Goal: Transaction & Acquisition: Book appointment/travel/reservation

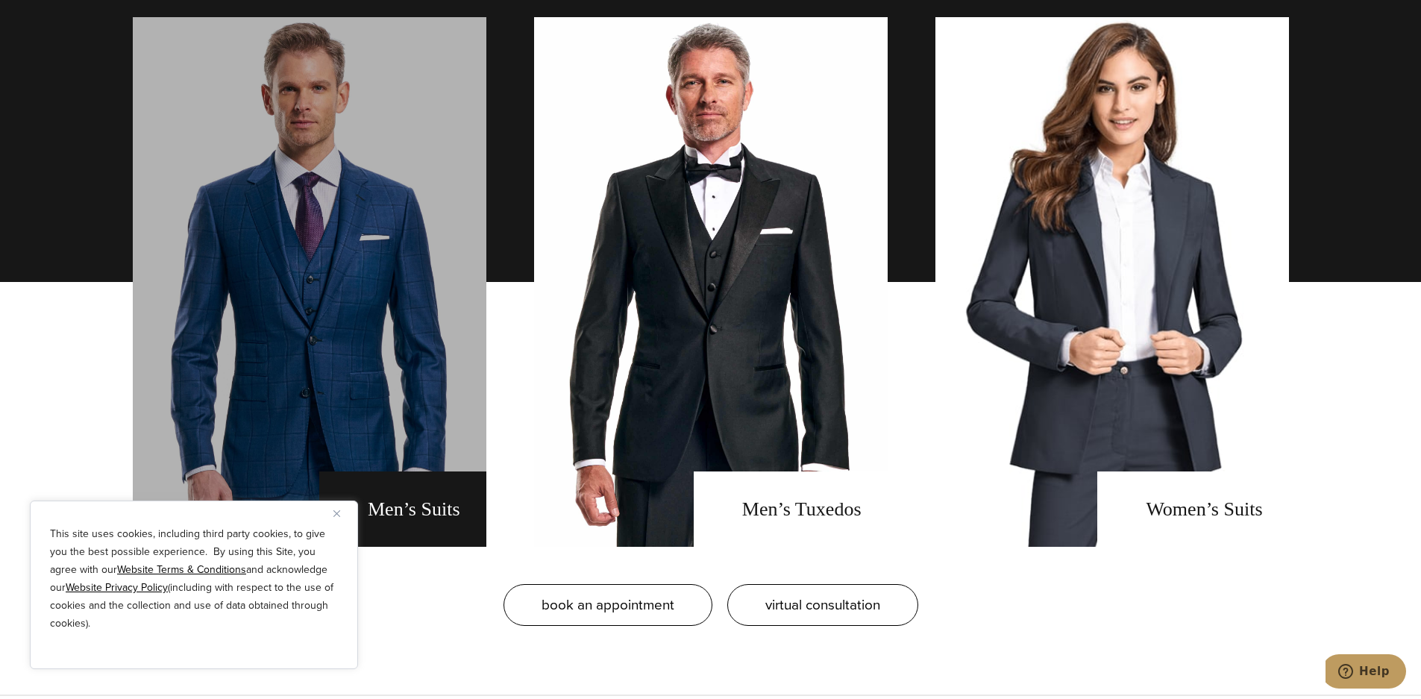
scroll to position [1393, 0]
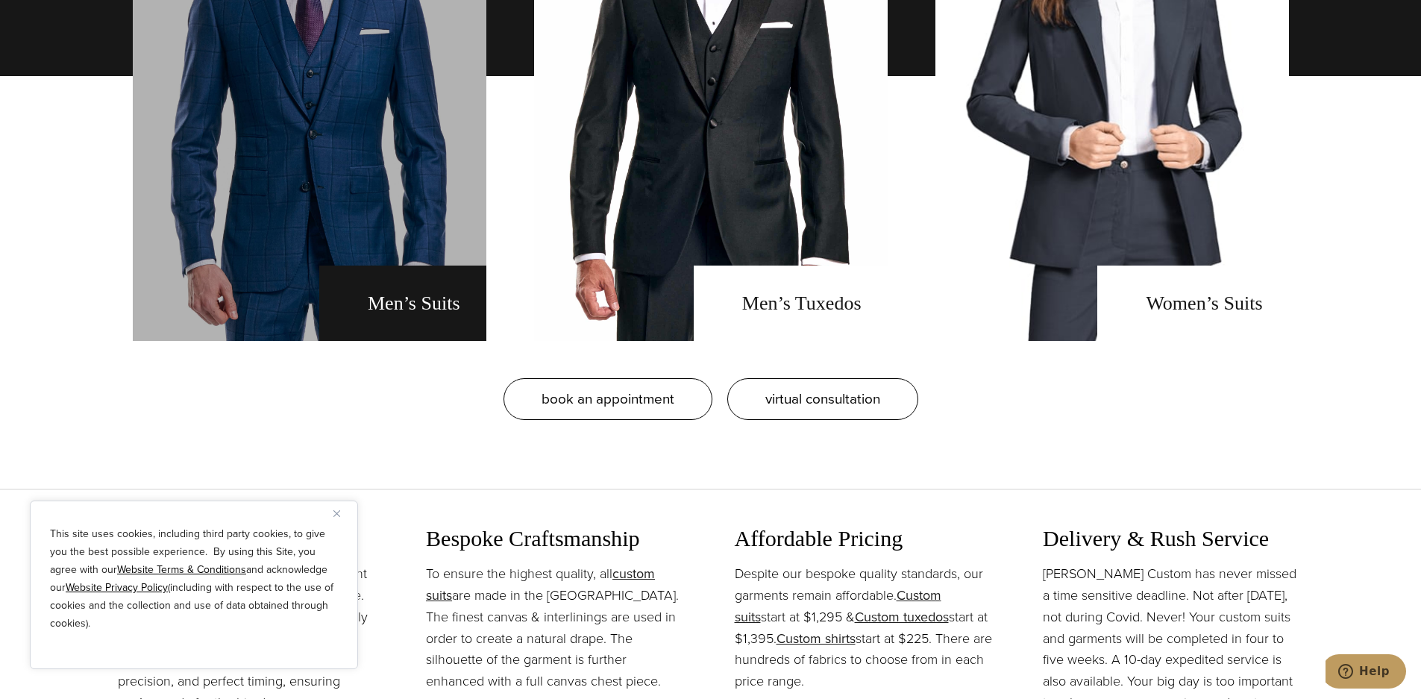
click at [288, 215] on link "men's suits" at bounding box center [310, 76] width 354 height 530
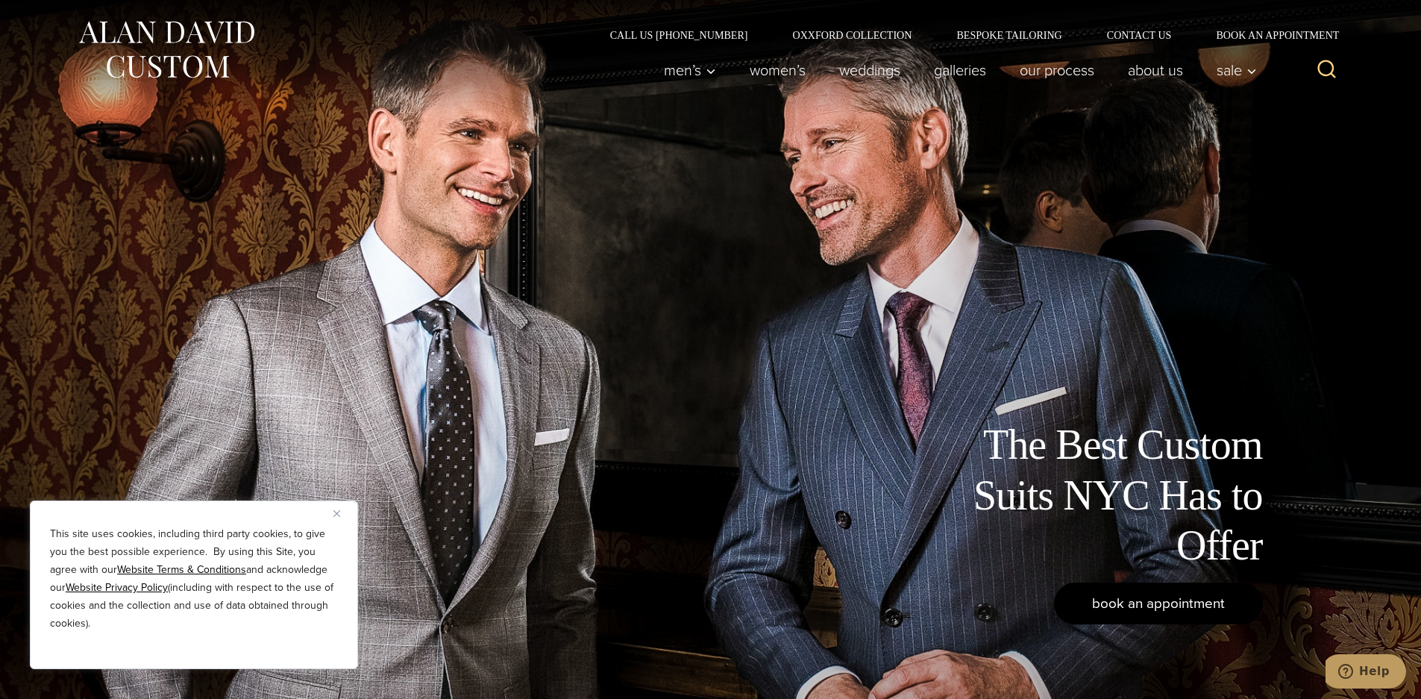
click at [1170, 592] on link "book an appointment" at bounding box center [1158, 604] width 209 height 42
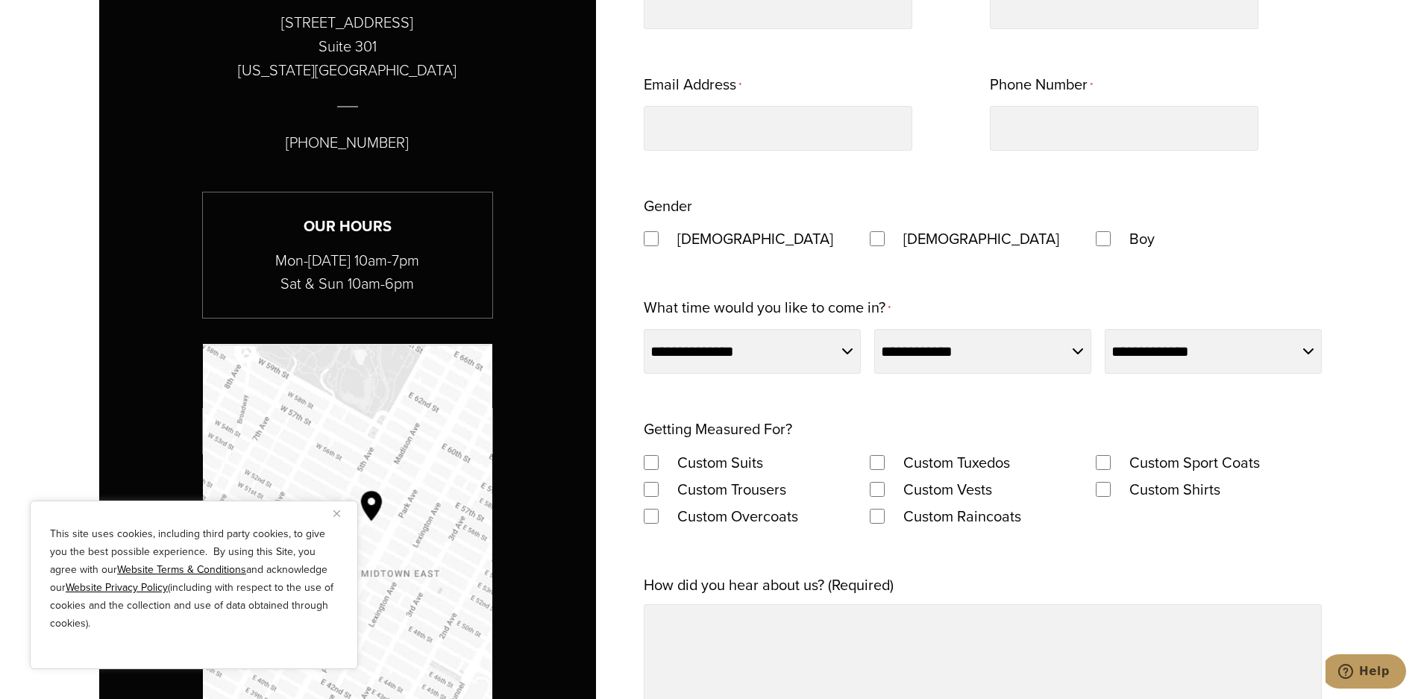
scroll to position [1045, 0]
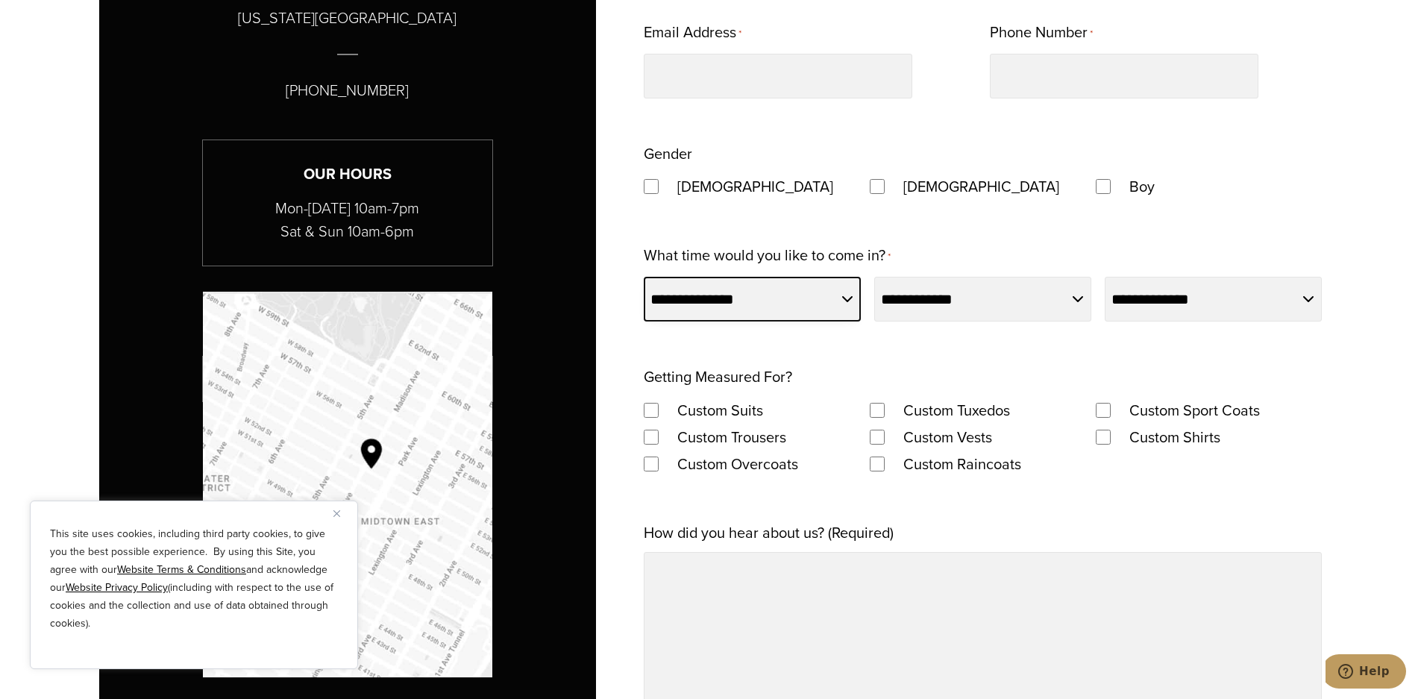
click at [763, 317] on select "**********" at bounding box center [752, 299] width 217 height 45
click at [1012, 330] on div "**********" at bounding box center [983, 447] width 678 height 1101
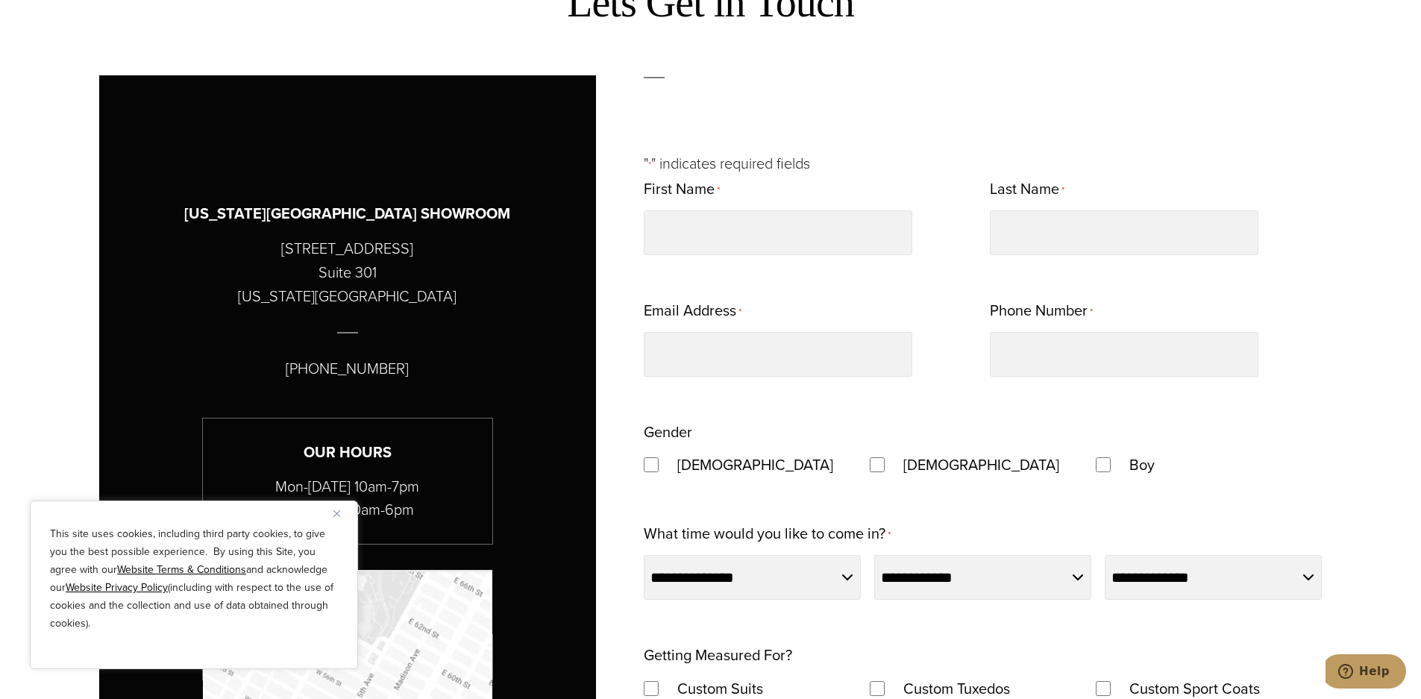
scroll to position [871, 0]
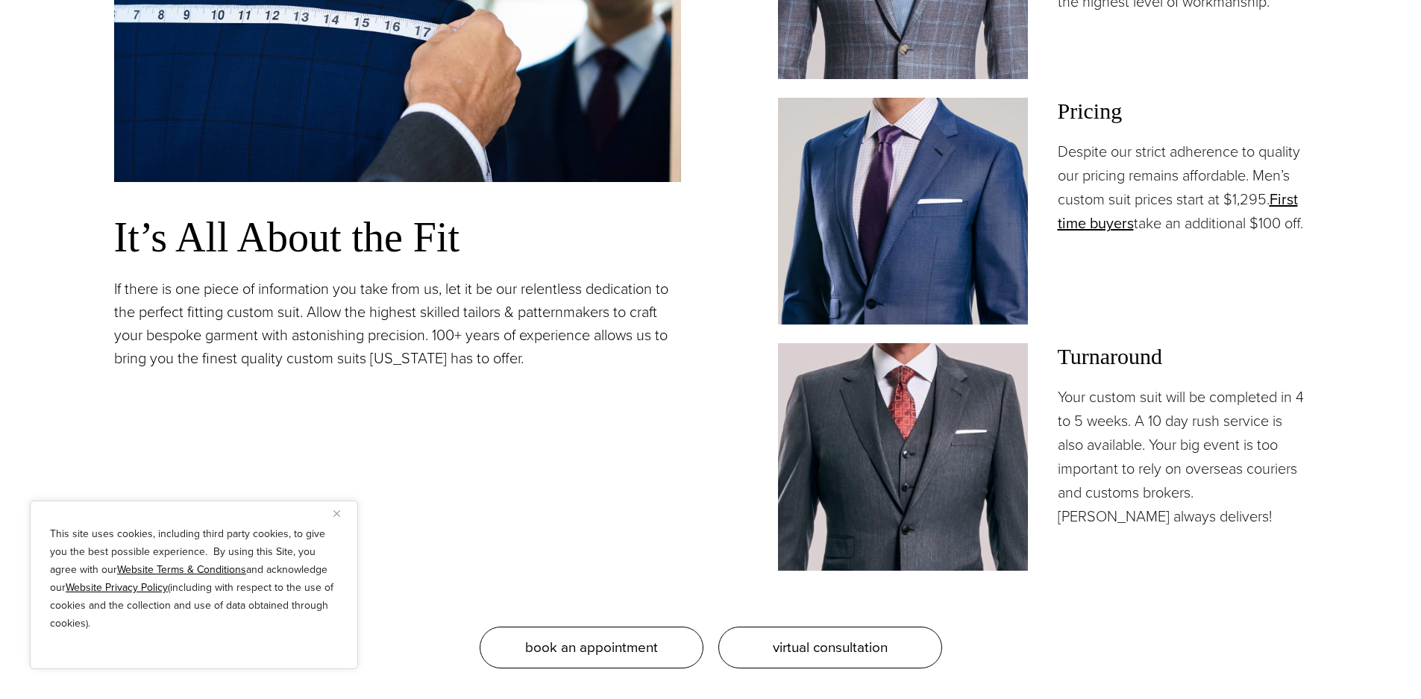
scroll to position [1393, 0]
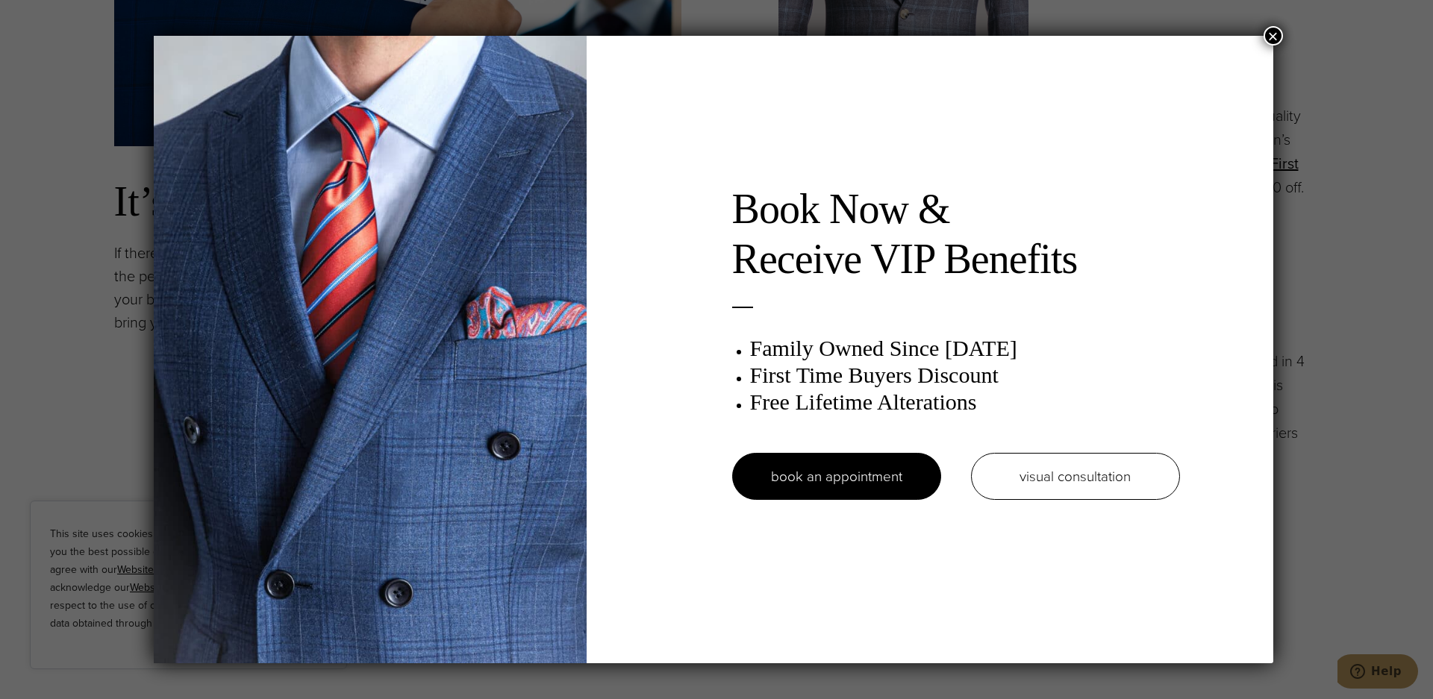
drag, startPoint x: 1268, startPoint y: 32, endPoint x: 1184, endPoint y: 34, distance: 84.3
click at [1269, 31] on button "×" at bounding box center [1272, 35] width 19 height 19
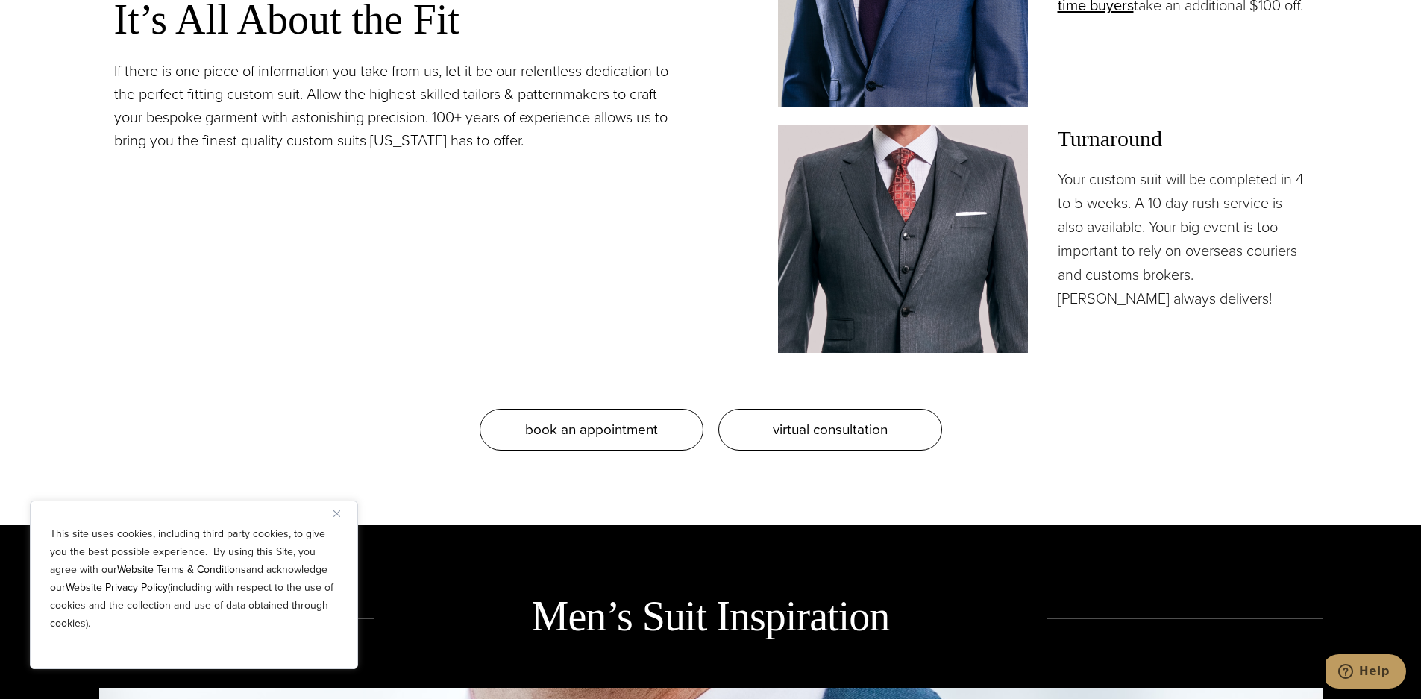
scroll to position [1915, 0]
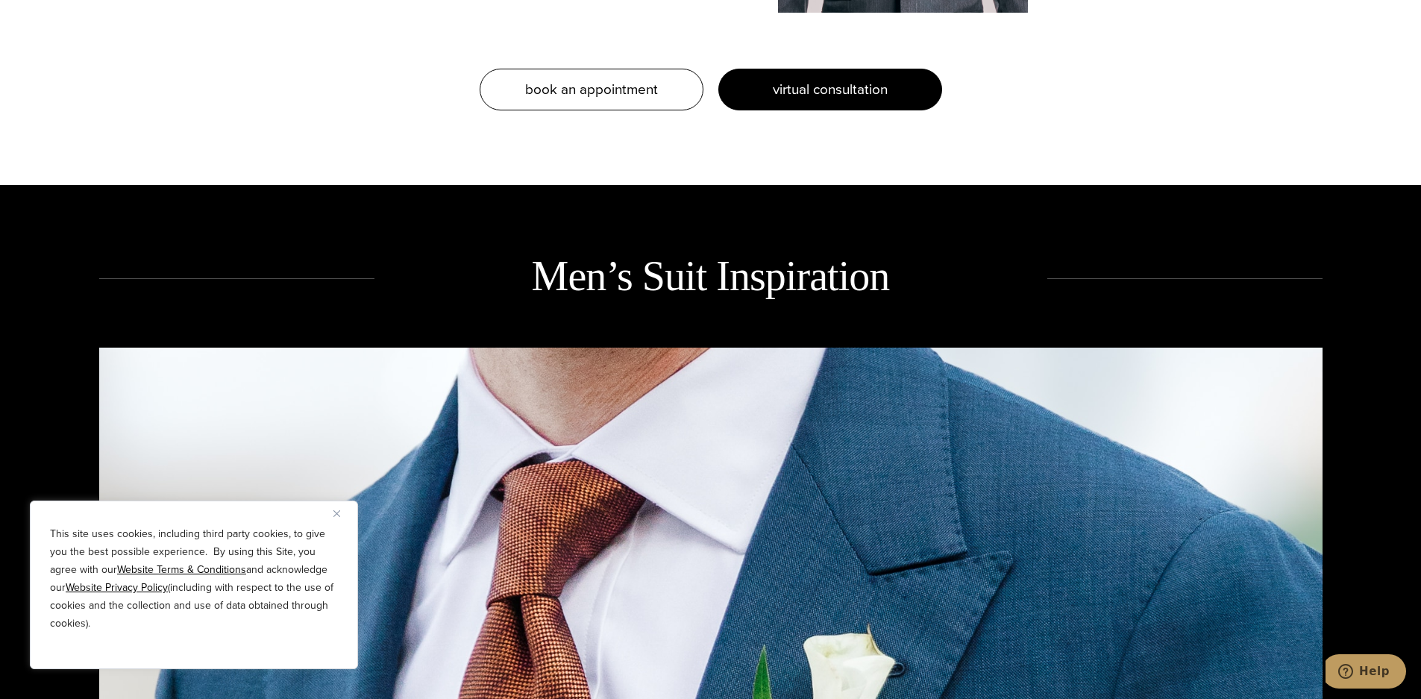
click at [800, 93] on span "virtual consultation" at bounding box center [830, 89] width 115 height 22
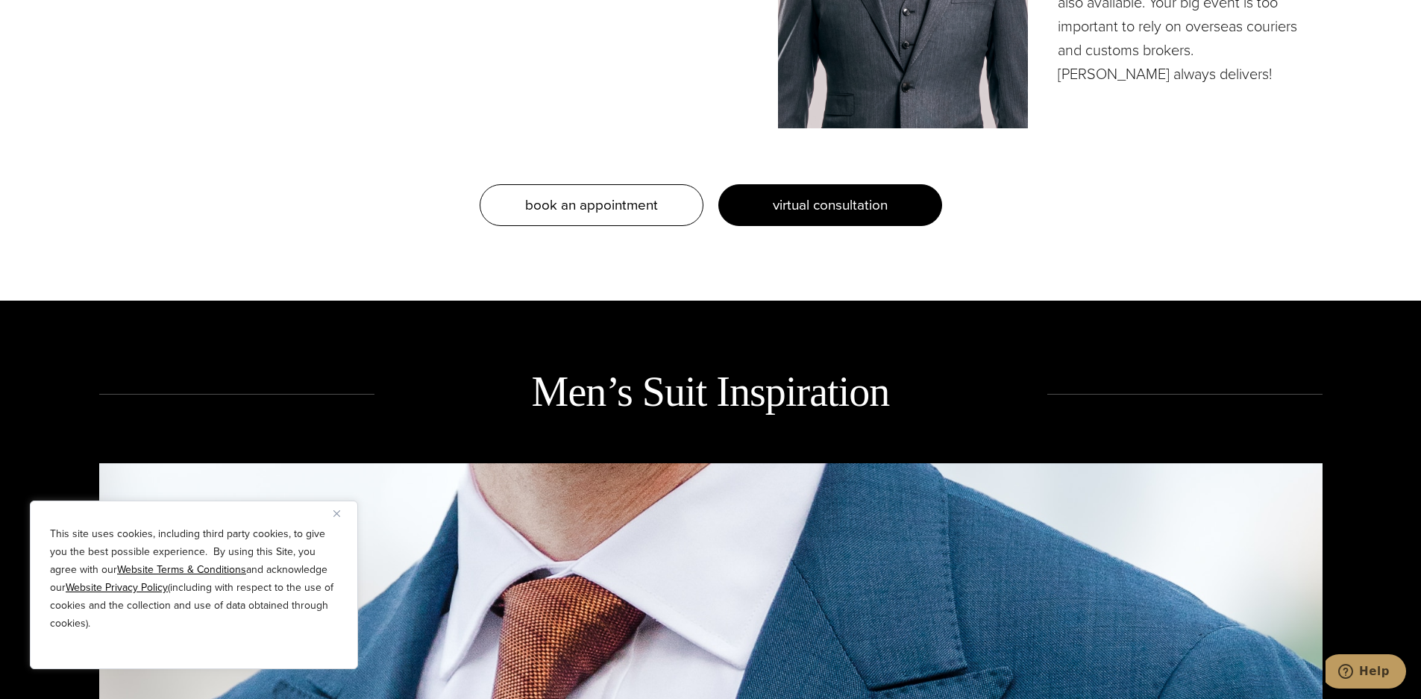
scroll to position [1741, 0]
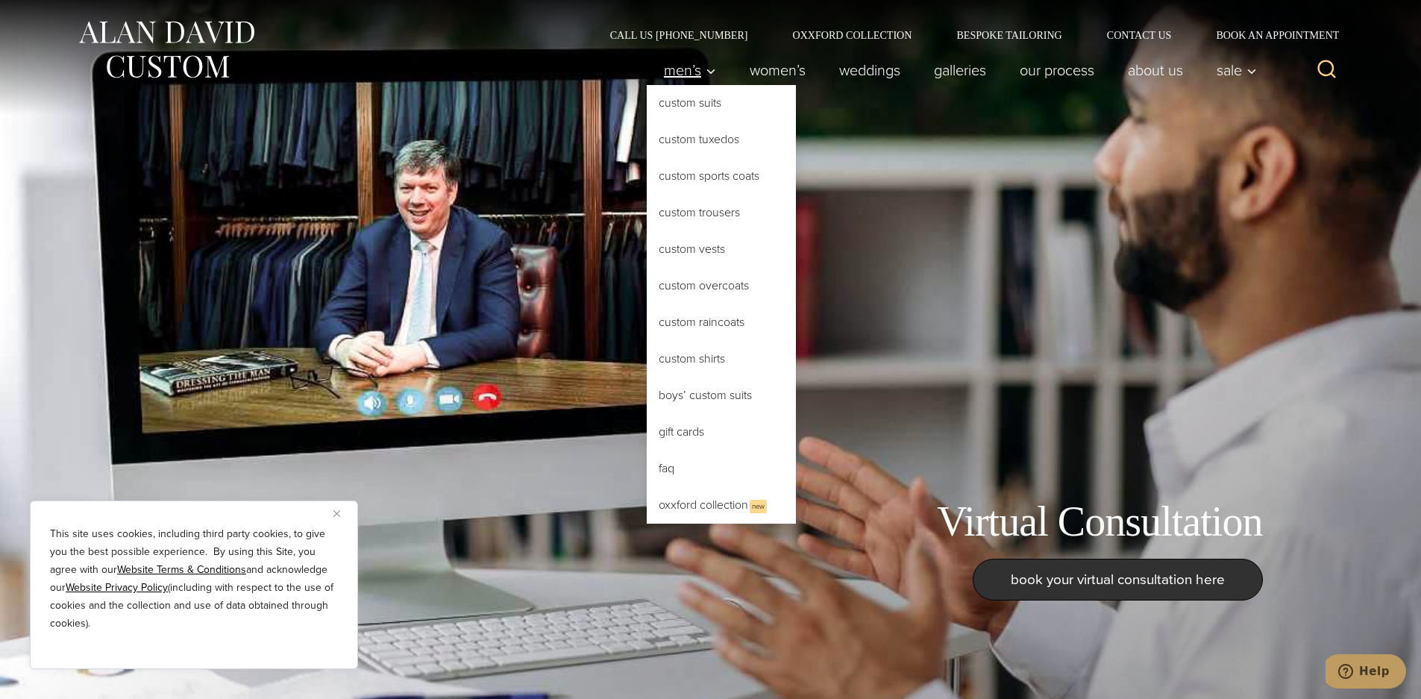
click at [675, 77] on span "Men’s" at bounding box center [690, 70] width 52 height 15
click at [704, 115] on link "Custom Suits" at bounding box center [721, 103] width 149 height 36
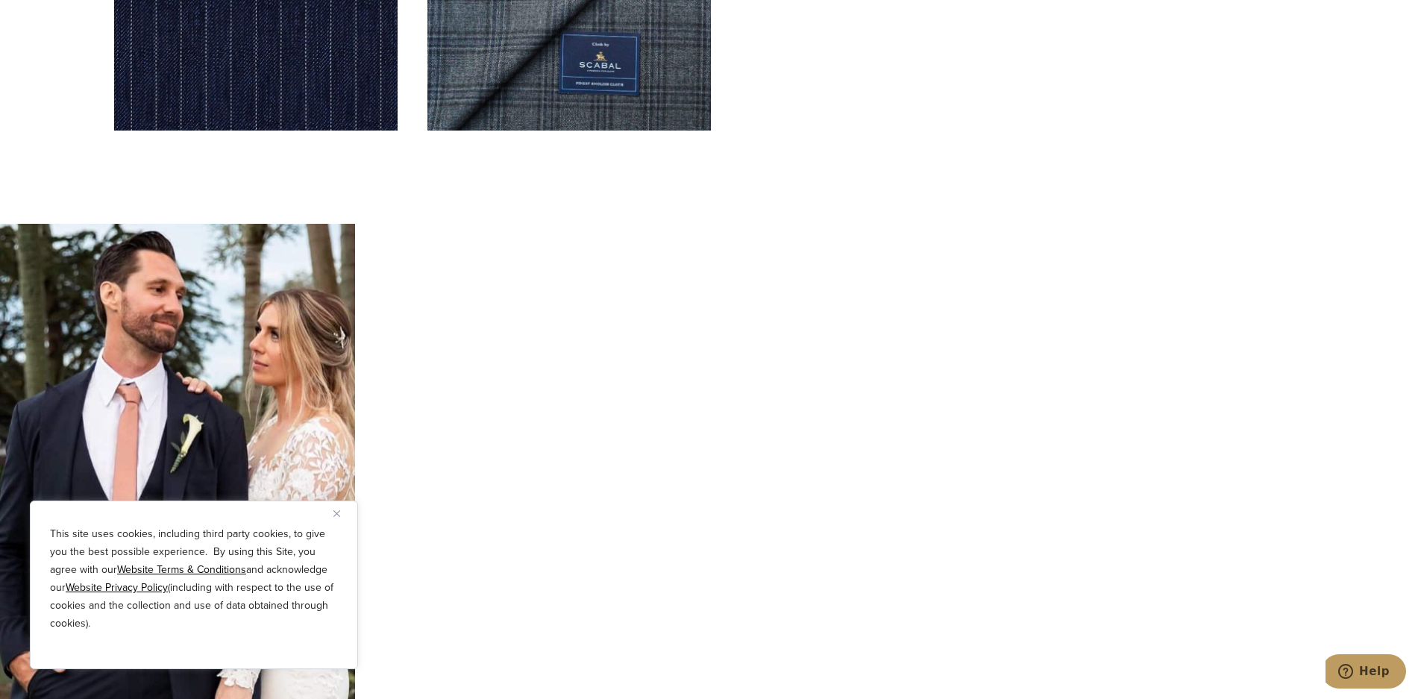
scroll to position [5223, 0]
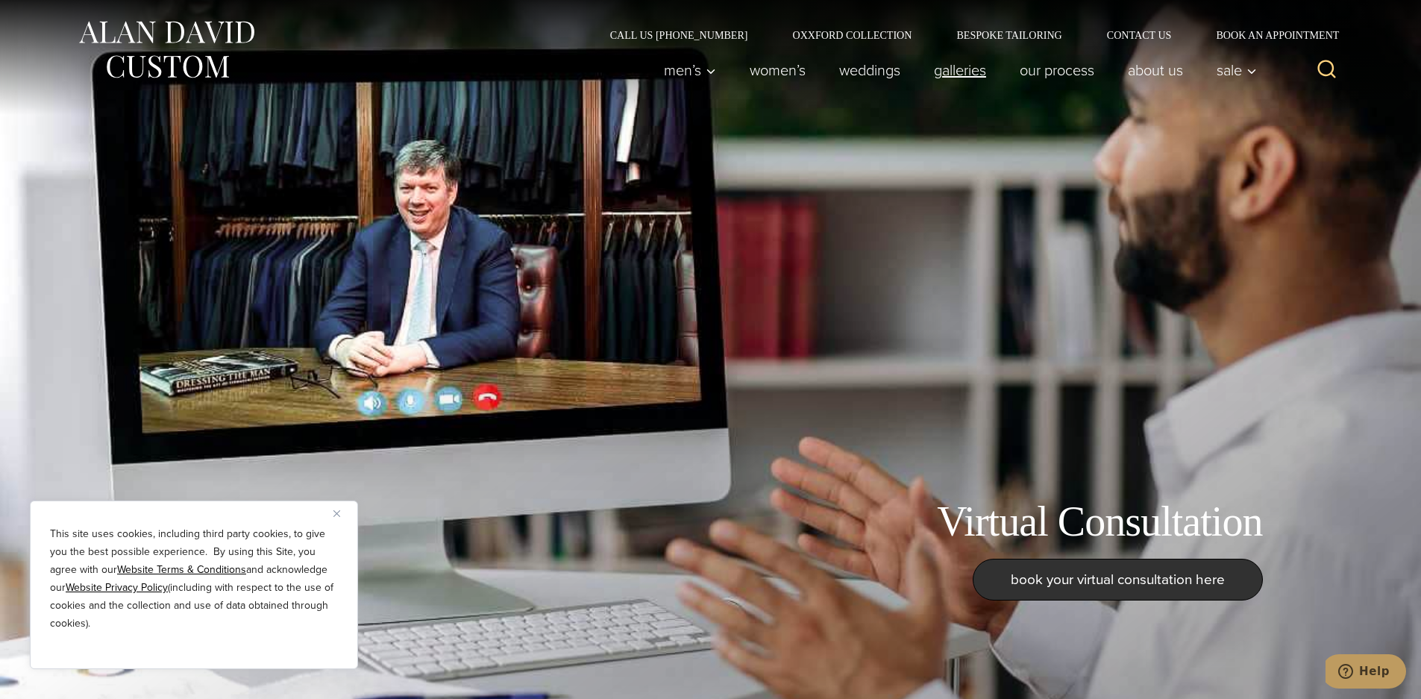
click at [945, 70] on link "Galleries" at bounding box center [960, 70] width 86 height 30
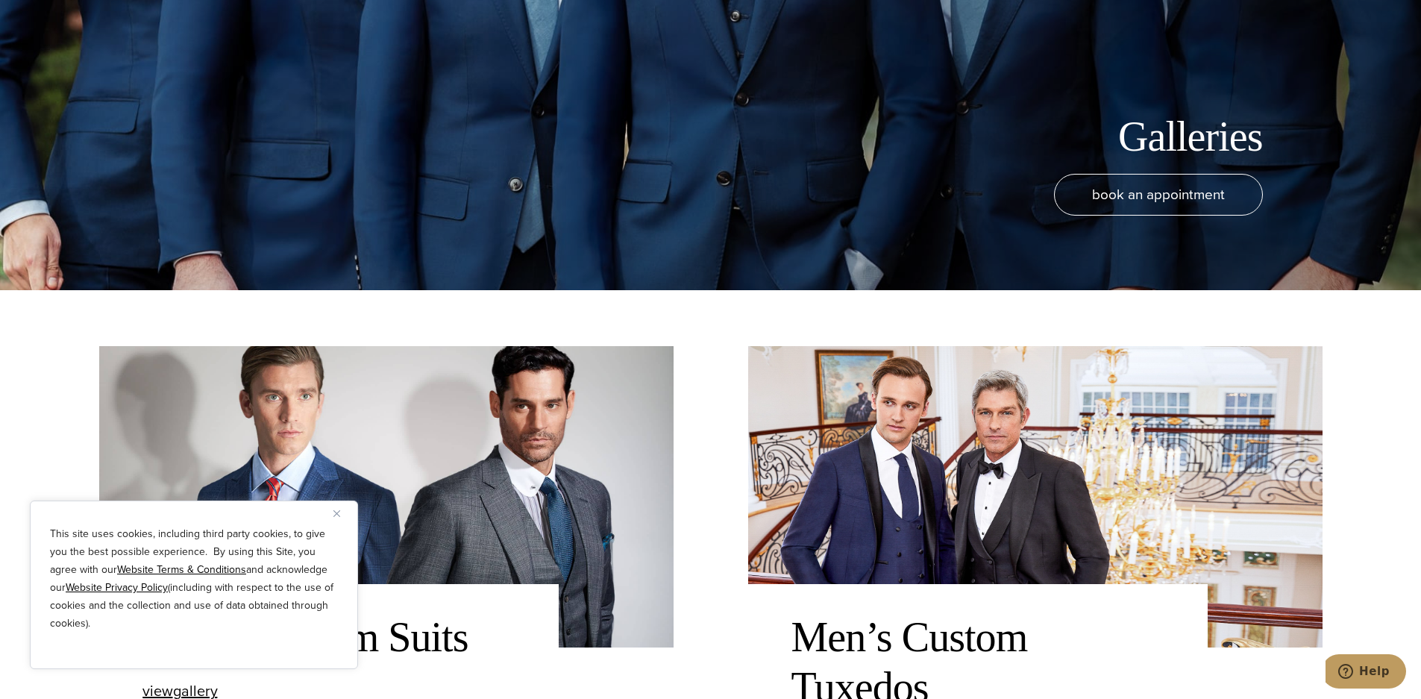
scroll to position [696, 0]
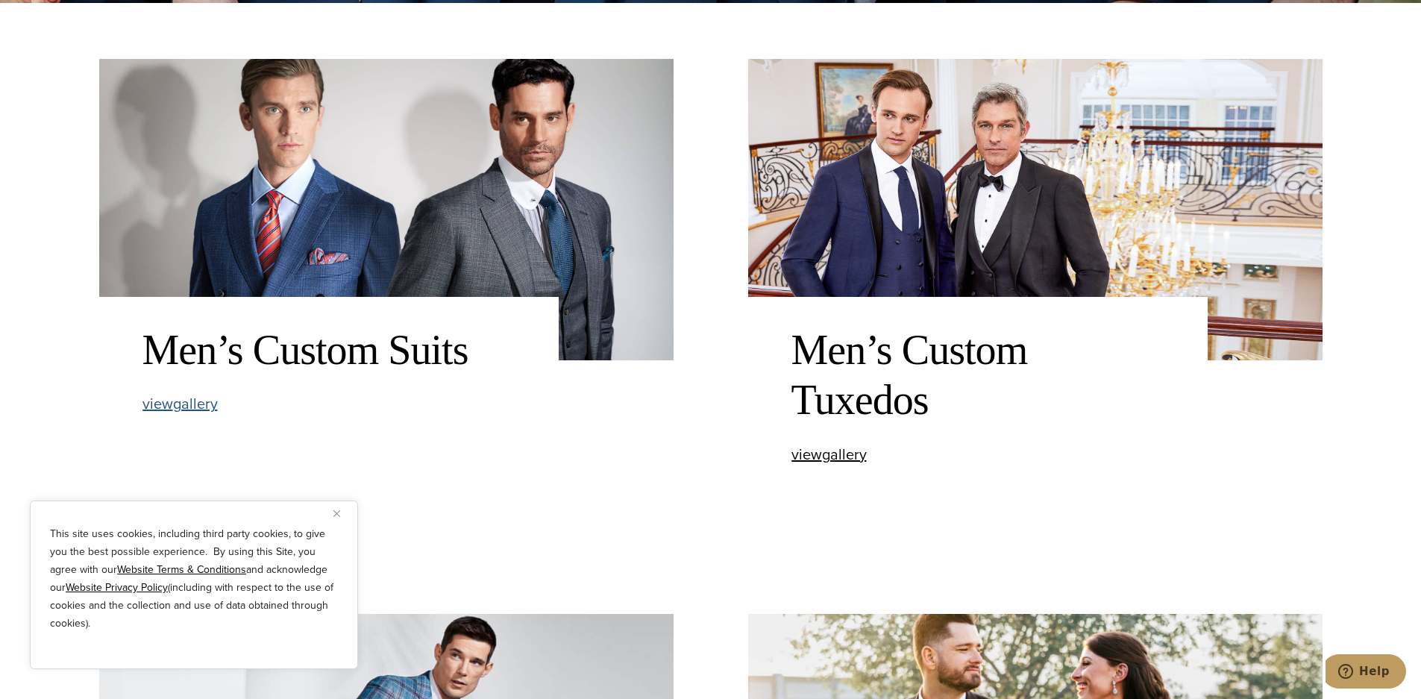
click at [177, 412] on span "view Men’s Custom Suits gallery" at bounding box center [180, 403] width 75 height 22
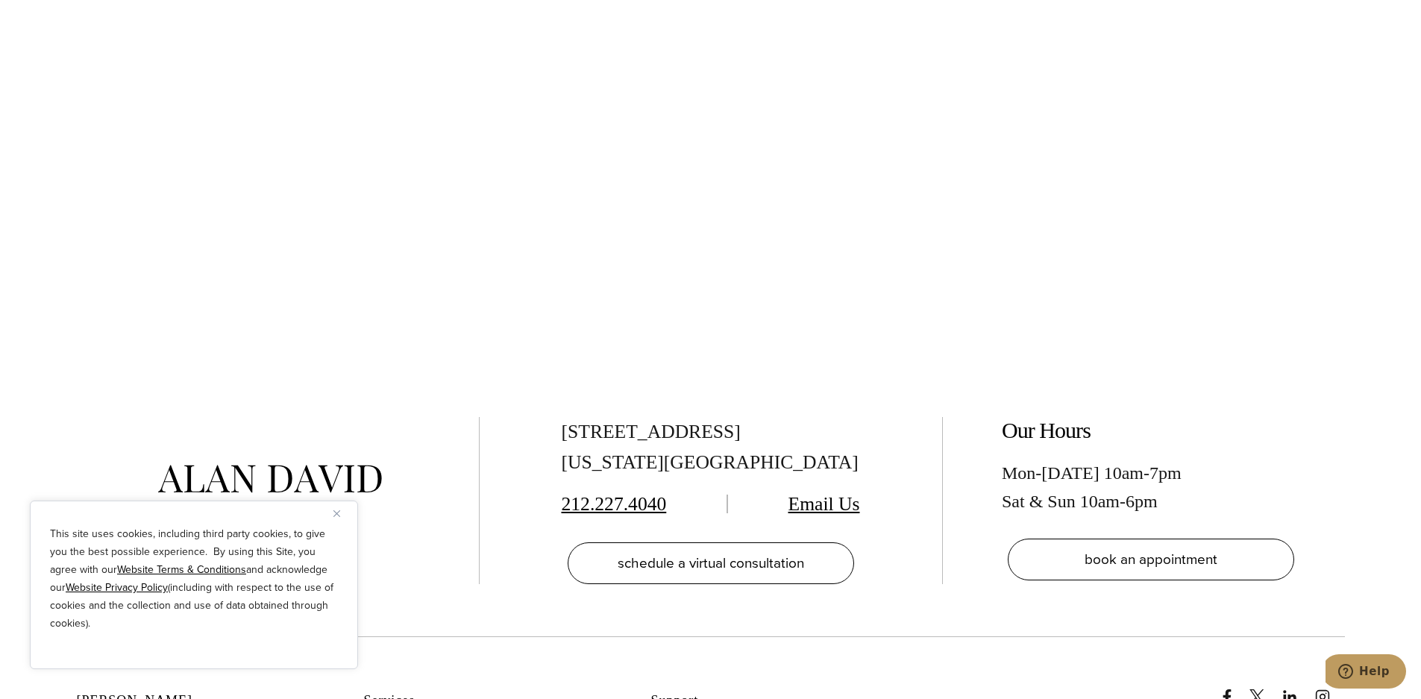
scroll to position [7834, 0]
